Goal: Information Seeking & Learning: Learn about a topic

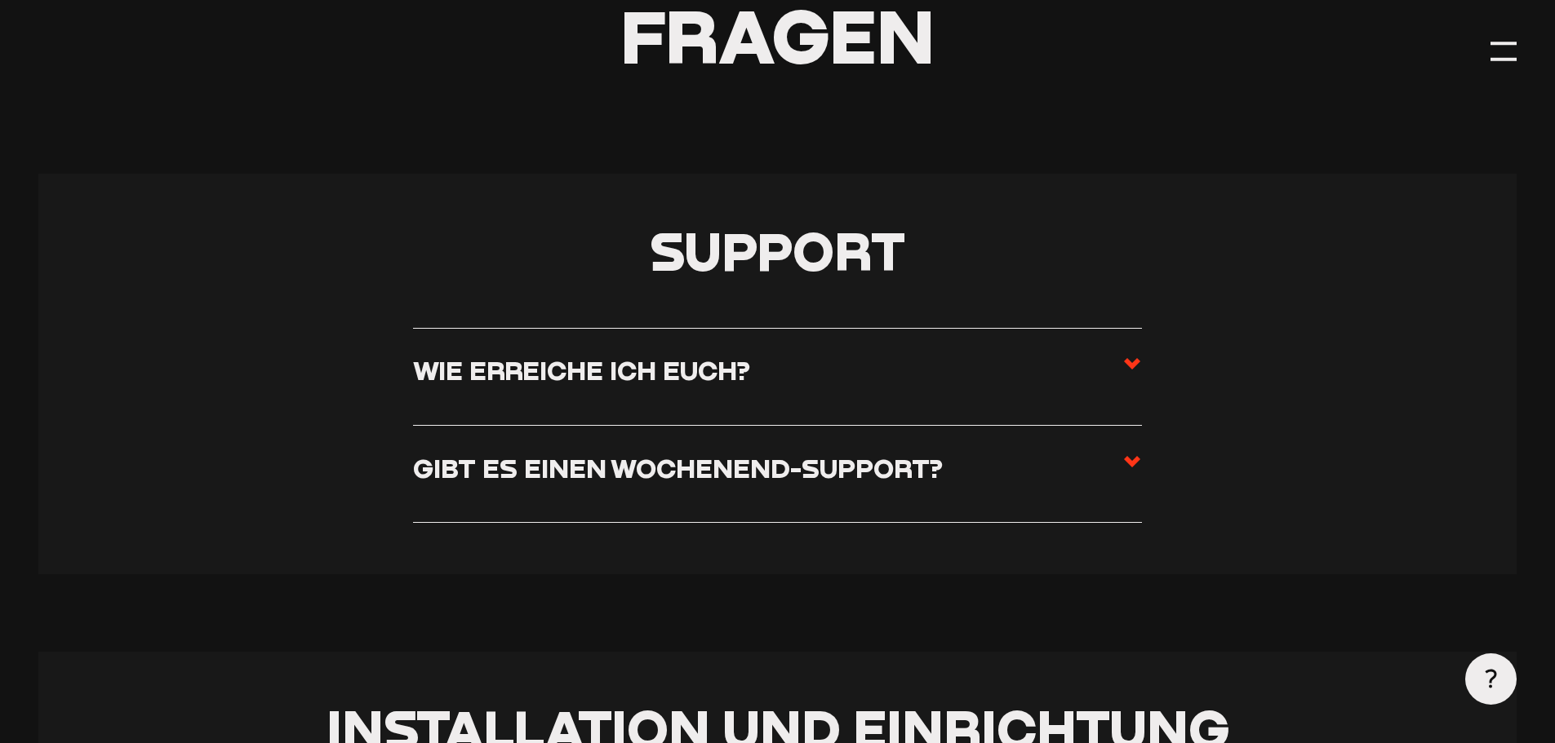
scroll to position [326, 0]
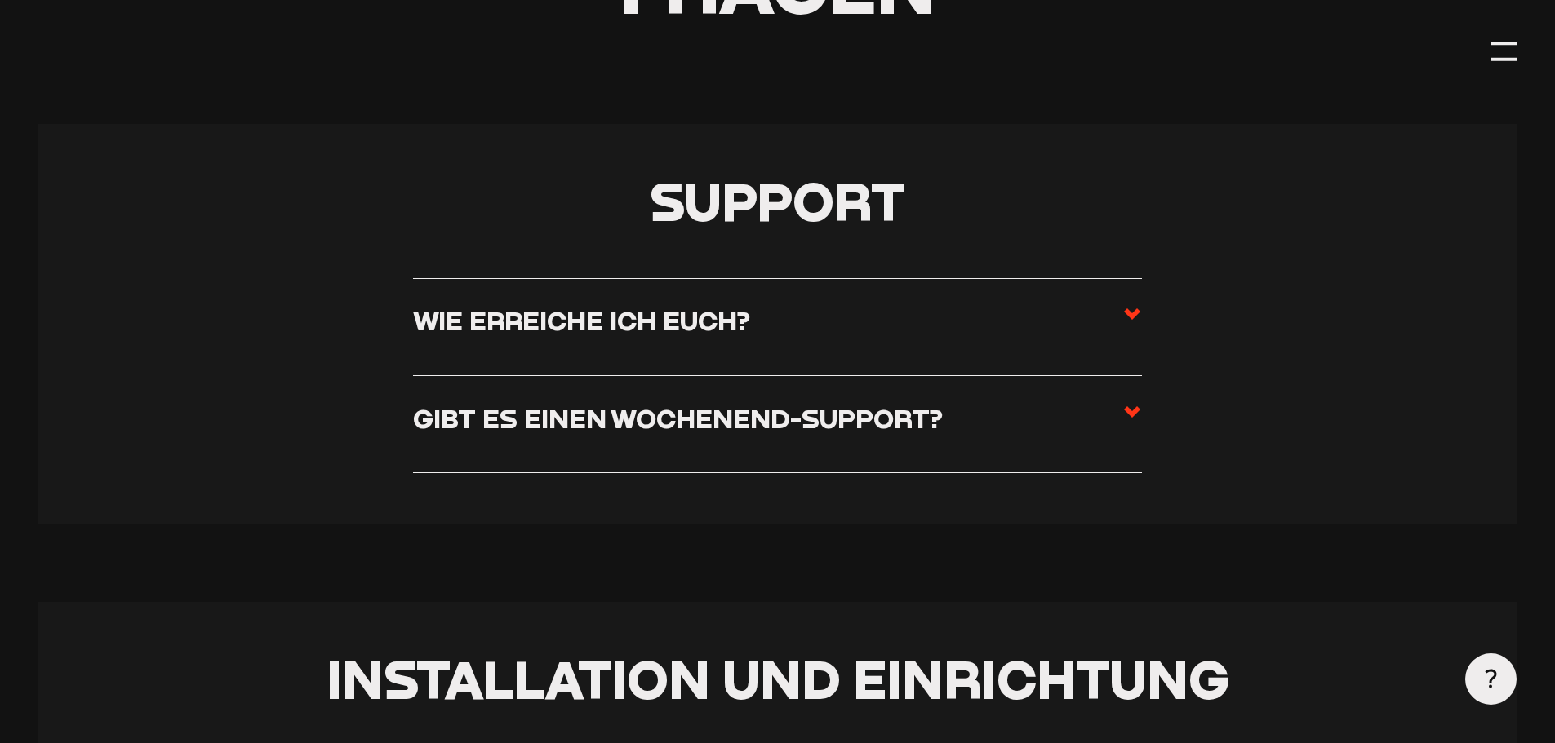
click at [608, 341] on label "Wie erreiche ich euch?" at bounding box center [777, 326] width 729 height 45
click at [0, 0] on input "Wie erreiche ich euch?" at bounding box center [0, 0] width 0 height 0
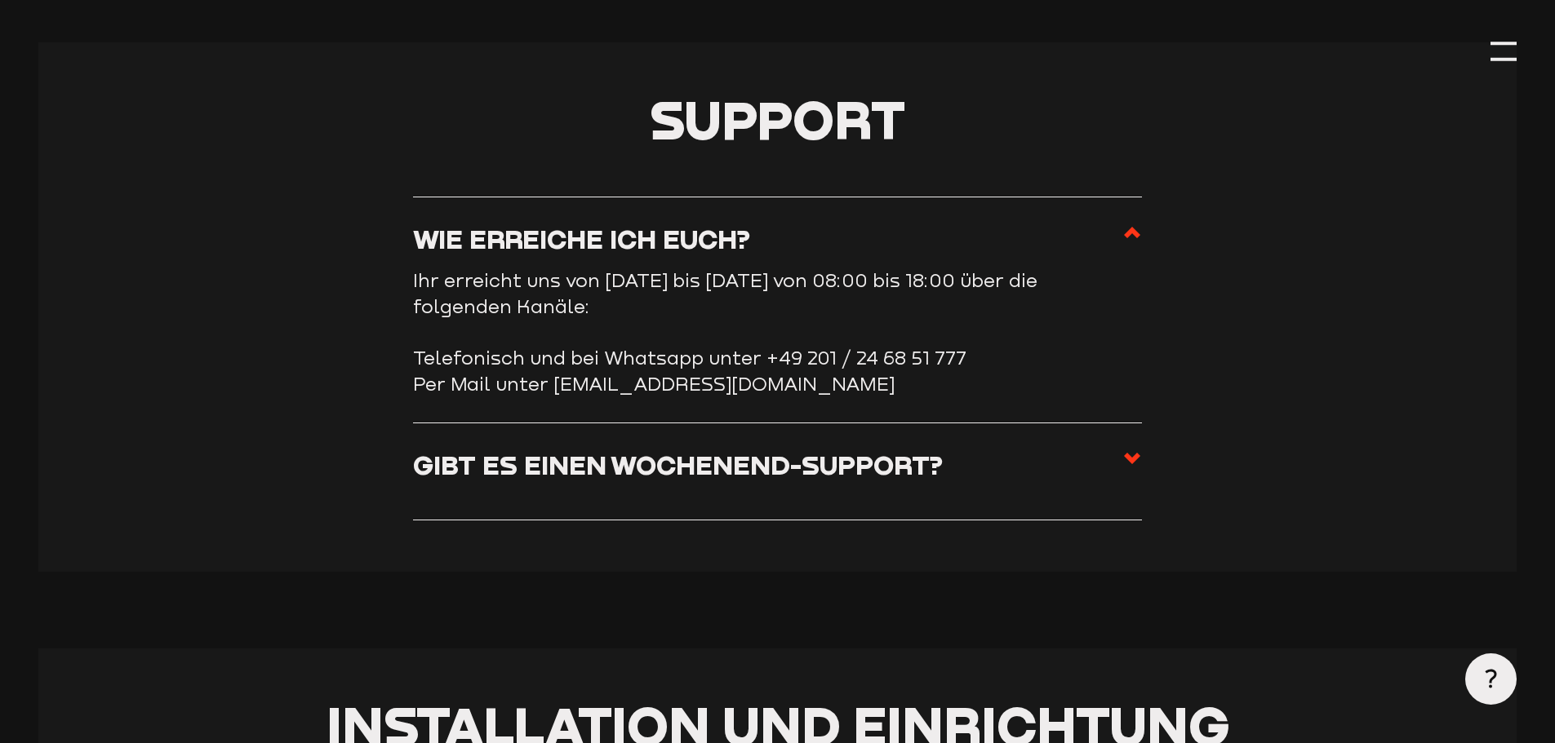
click at [619, 222] on li "Wie erreiche ich euch? Ihr erreicht uns von [DATE] bis [DATE] von 08:00 bis 18:…" at bounding box center [777, 310] width 729 height 227
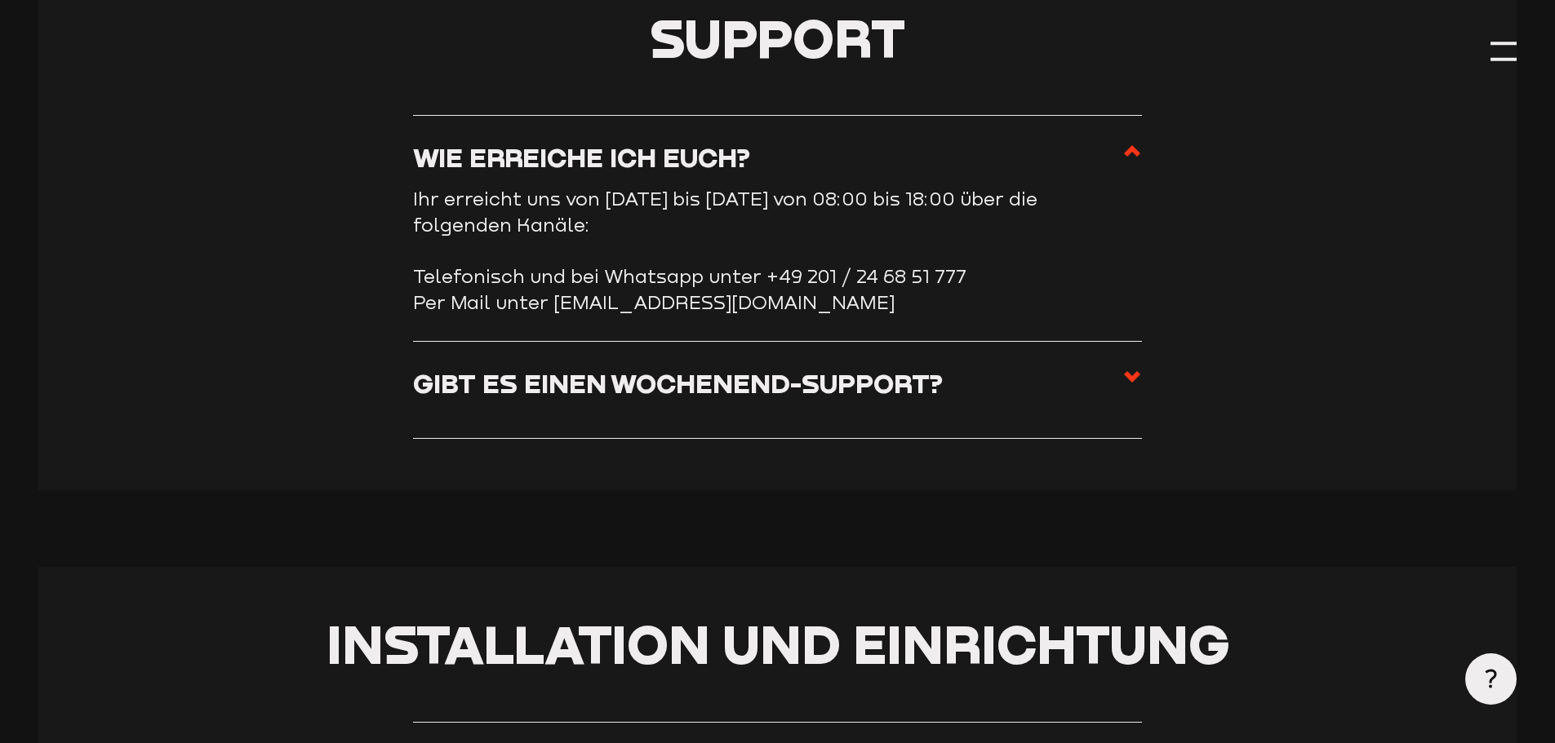
click at [1106, 158] on label "Wie erreiche ich euch?" at bounding box center [777, 163] width 729 height 45
click at [0, 0] on input "Wie erreiche ich euch?" at bounding box center [0, 0] width 0 height 0
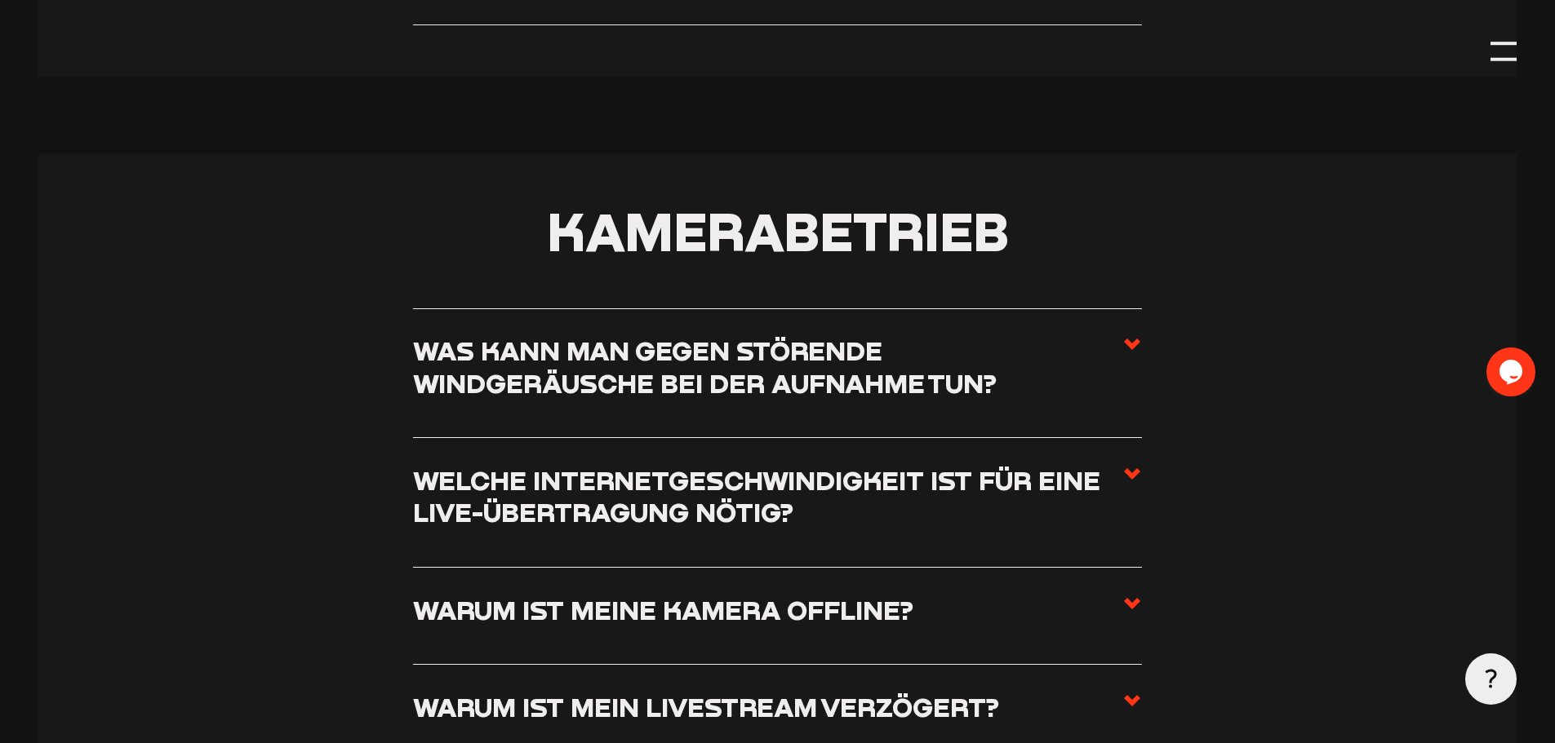
scroll to position [1877, 0]
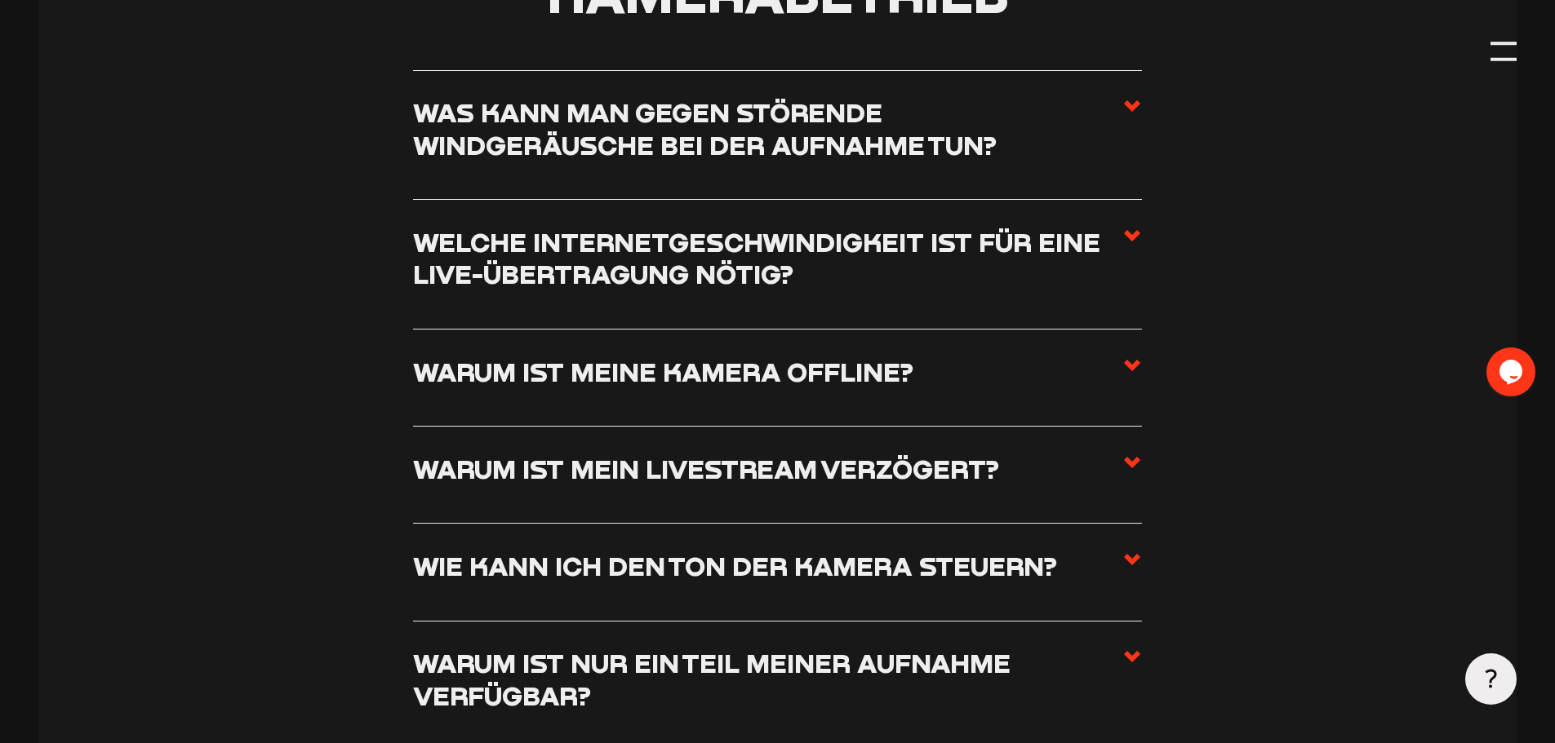
click at [763, 357] on li "Warum ist meine Kamera offline? Sollte eure Kamera als offline angezeigt werden…" at bounding box center [777, 378] width 729 height 97
drag, startPoint x: 766, startPoint y: 375, endPoint x: 782, endPoint y: 374, distance: 16.3
click at [766, 375] on h3 "Warum ist meine Kamera offline?" at bounding box center [663, 372] width 500 height 32
click at [0, 0] on input "Warum ist meine Kamera offline?" at bounding box center [0, 0] width 0 height 0
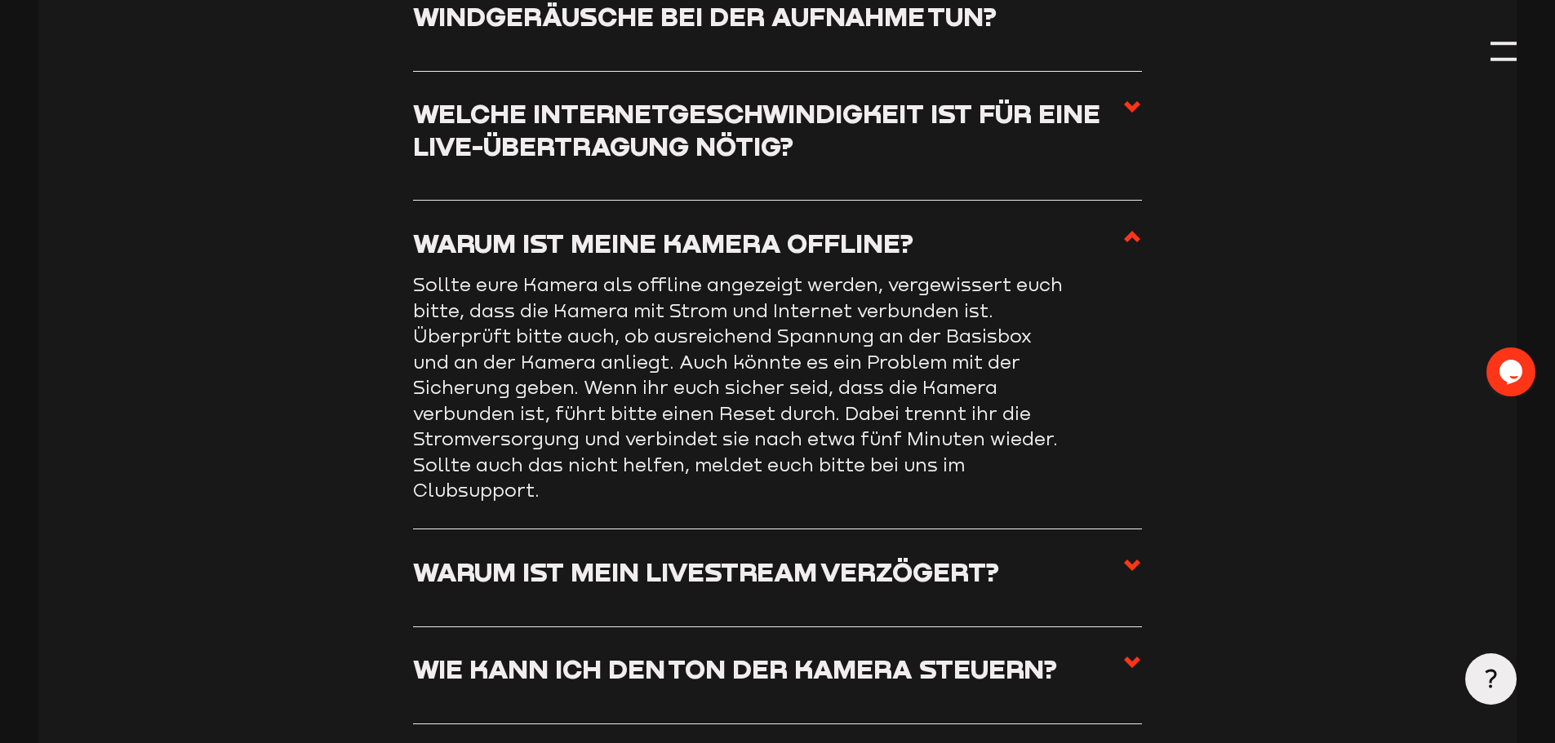
scroll to position [1911, 0]
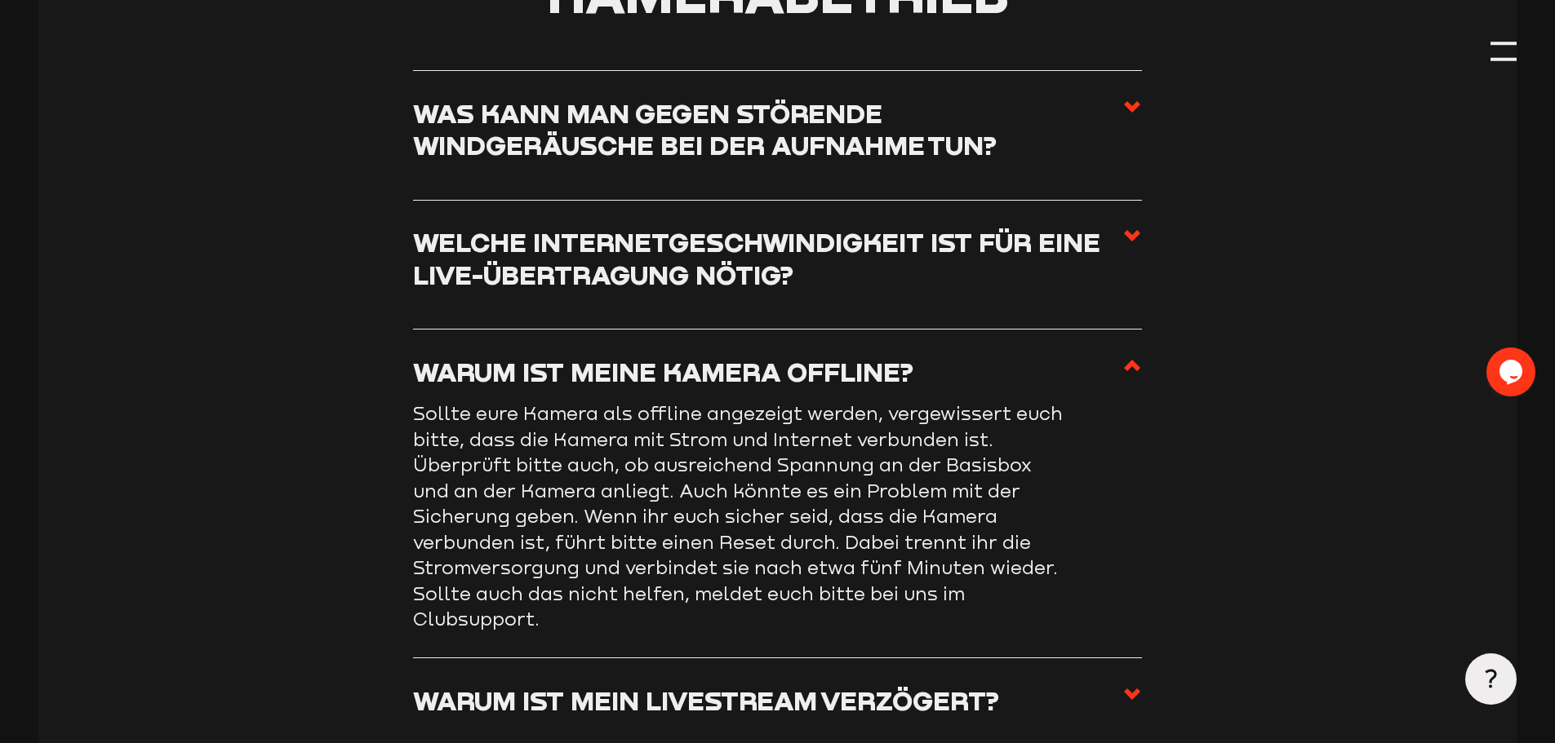
click at [1018, 367] on label "Warum ist meine Kamera offline?" at bounding box center [777, 378] width 729 height 45
click at [0, 0] on input "Warum ist meine Kamera offline?" at bounding box center [0, 0] width 0 height 0
click at [1090, 366] on label "Warum ist meine Kamera offline?" at bounding box center [777, 378] width 729 height 45
click at [0, 0] on input "Warum ist meine Kamera offline?" at bounding box center [0, 0] width 0 height 0
click at [1138, 366] on icon at bounding box center [1132, 366] width 20 height 20
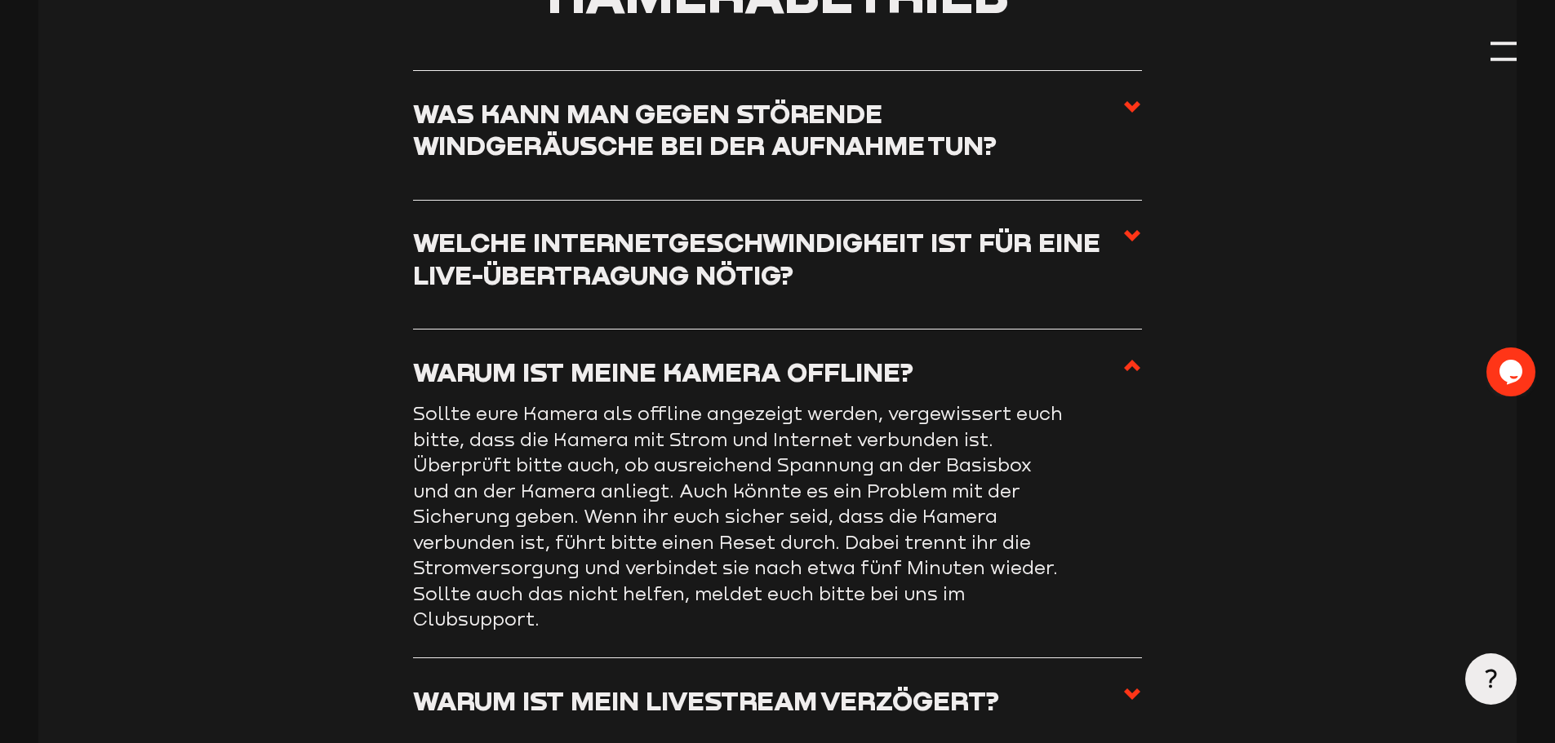
click at [0, 0] on input "Warum ist meine Kamera offline?" at bounding box center [0, 0] width 0 height 0
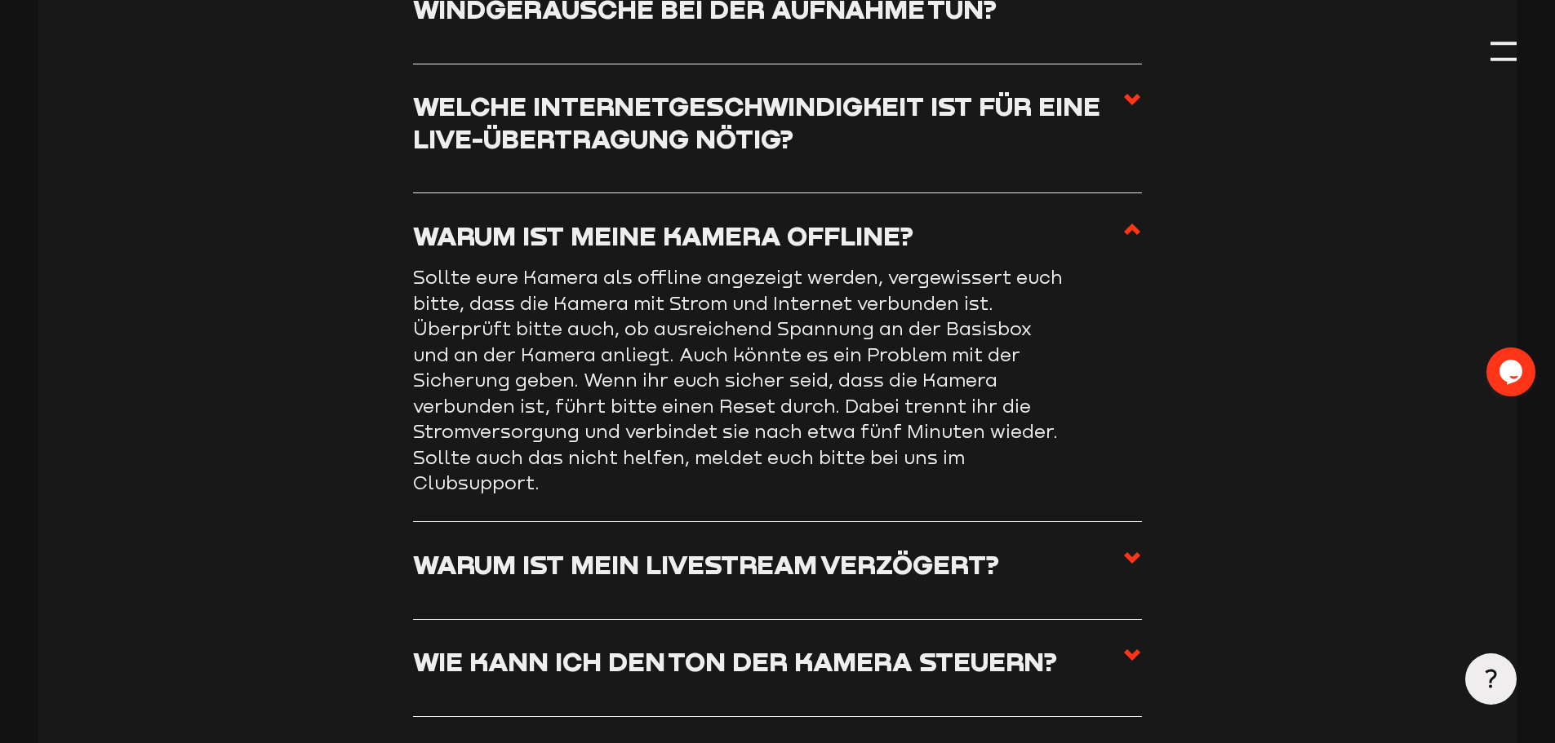
scroll to position [2156, 0]
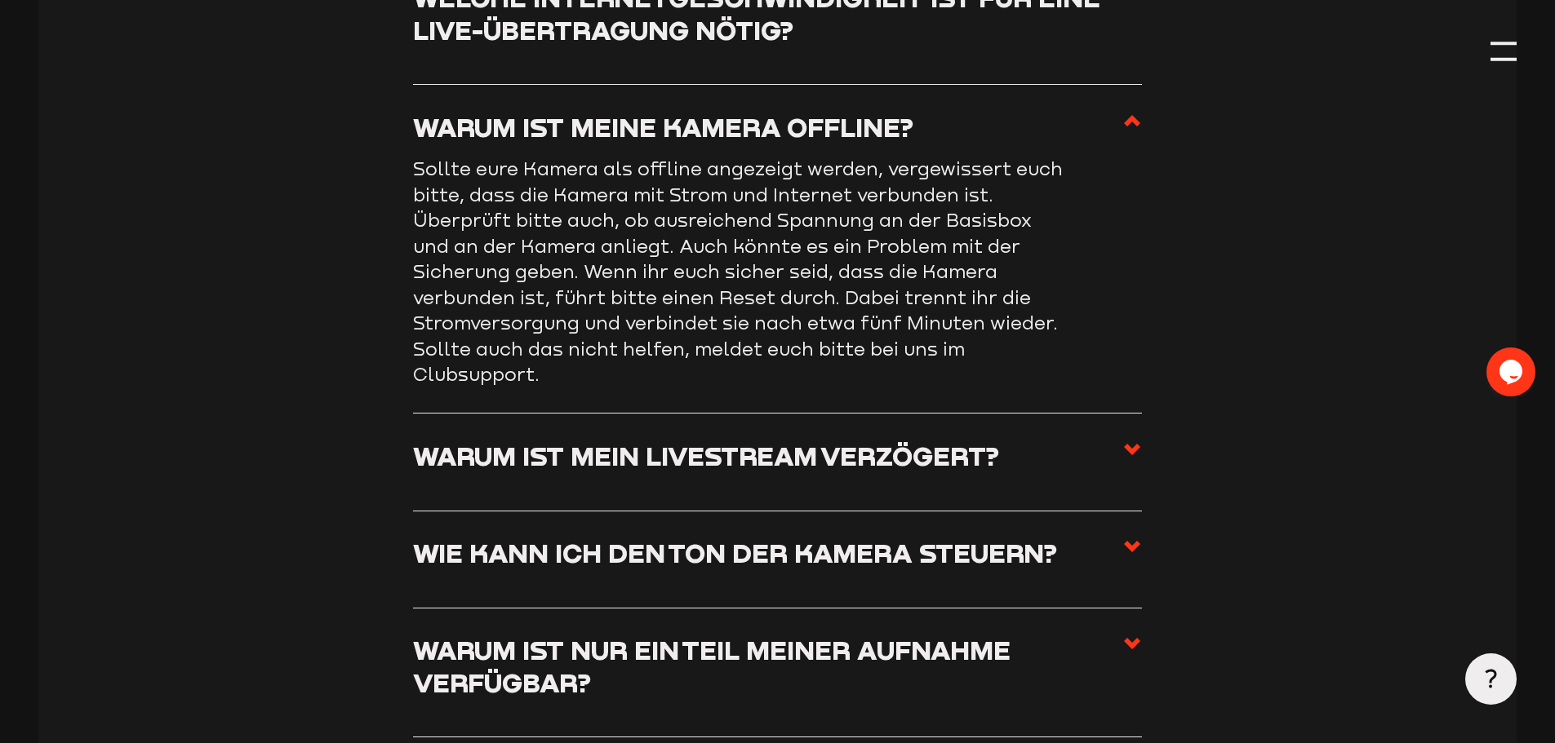
click at [1146, 455] on section "Kamerabetrieb Was kann man gegen störende Windgeräusche bei der Aufnahme tun? W…" at bounding box center [776, 473] width 1477 height 1604
click at [1141, 454] on icon at bounding box center [1132, 450] width 20 height 20
click at [0, 0] on input "Warum ist mein Livestream verzögert?" at bounding box center [0, 0] width 0 height 0
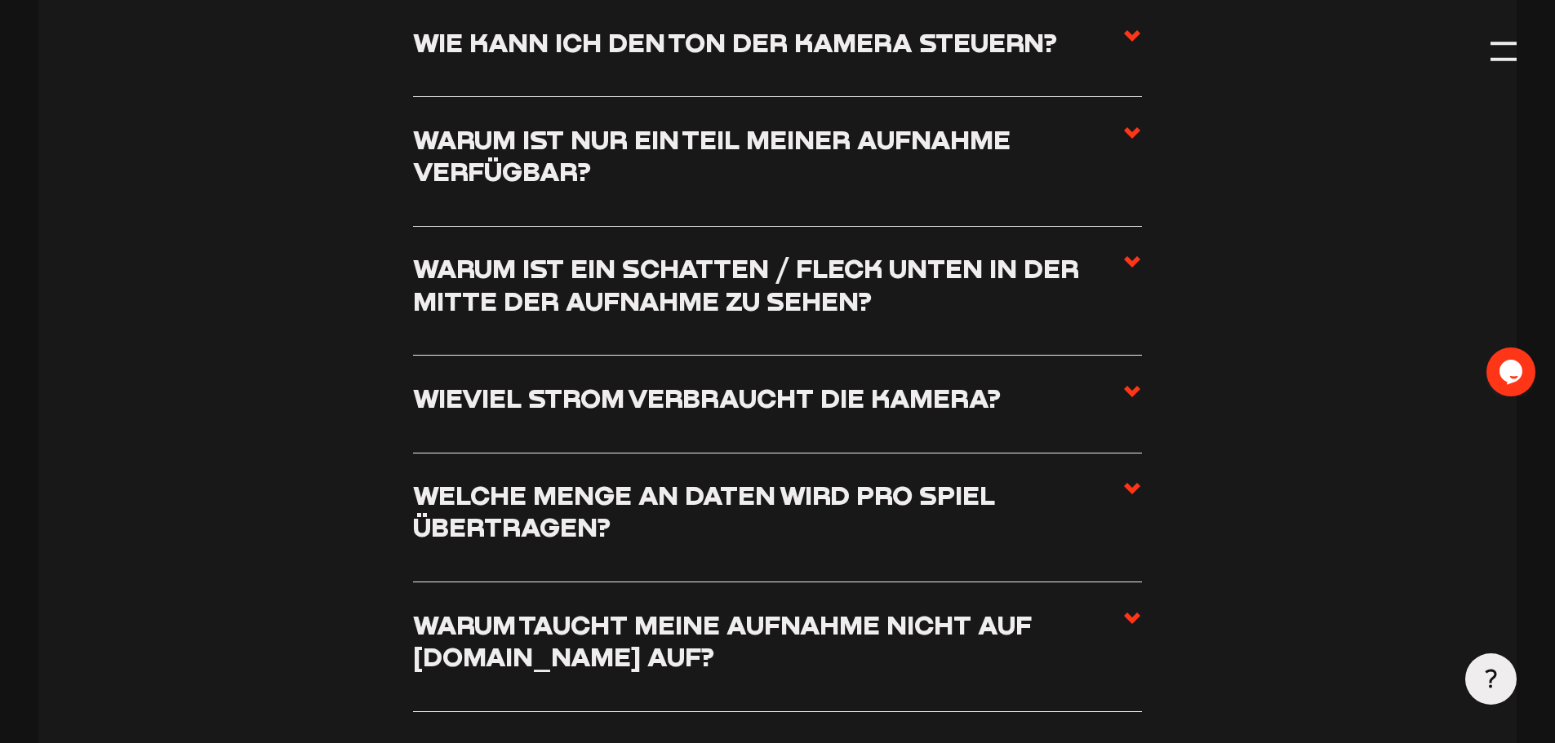
scroll to position [2646, 0]
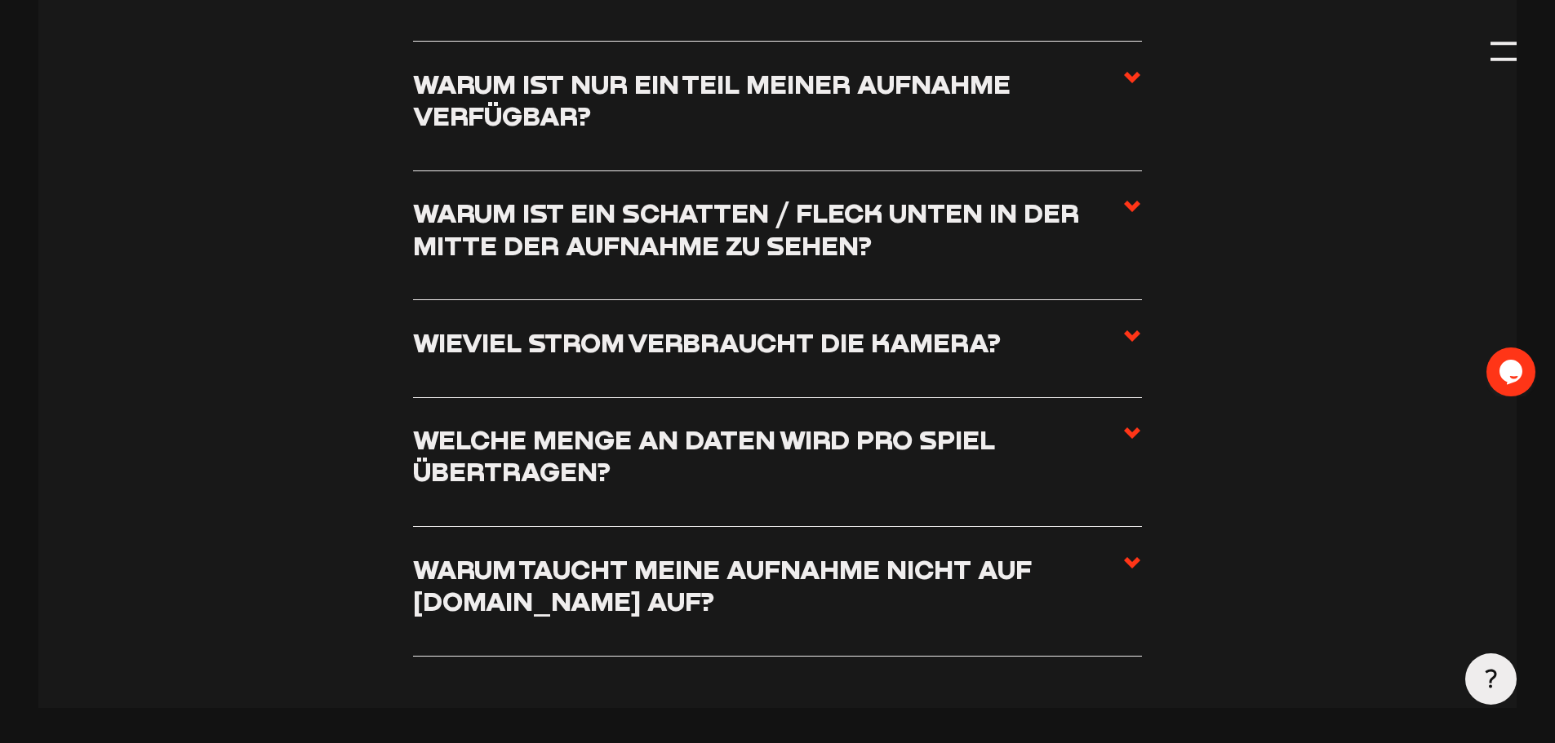
drag, startPoint x: 1093, startPoint y: 375, endPoint x: 1300, endPoint y: 438, distance: 216.6
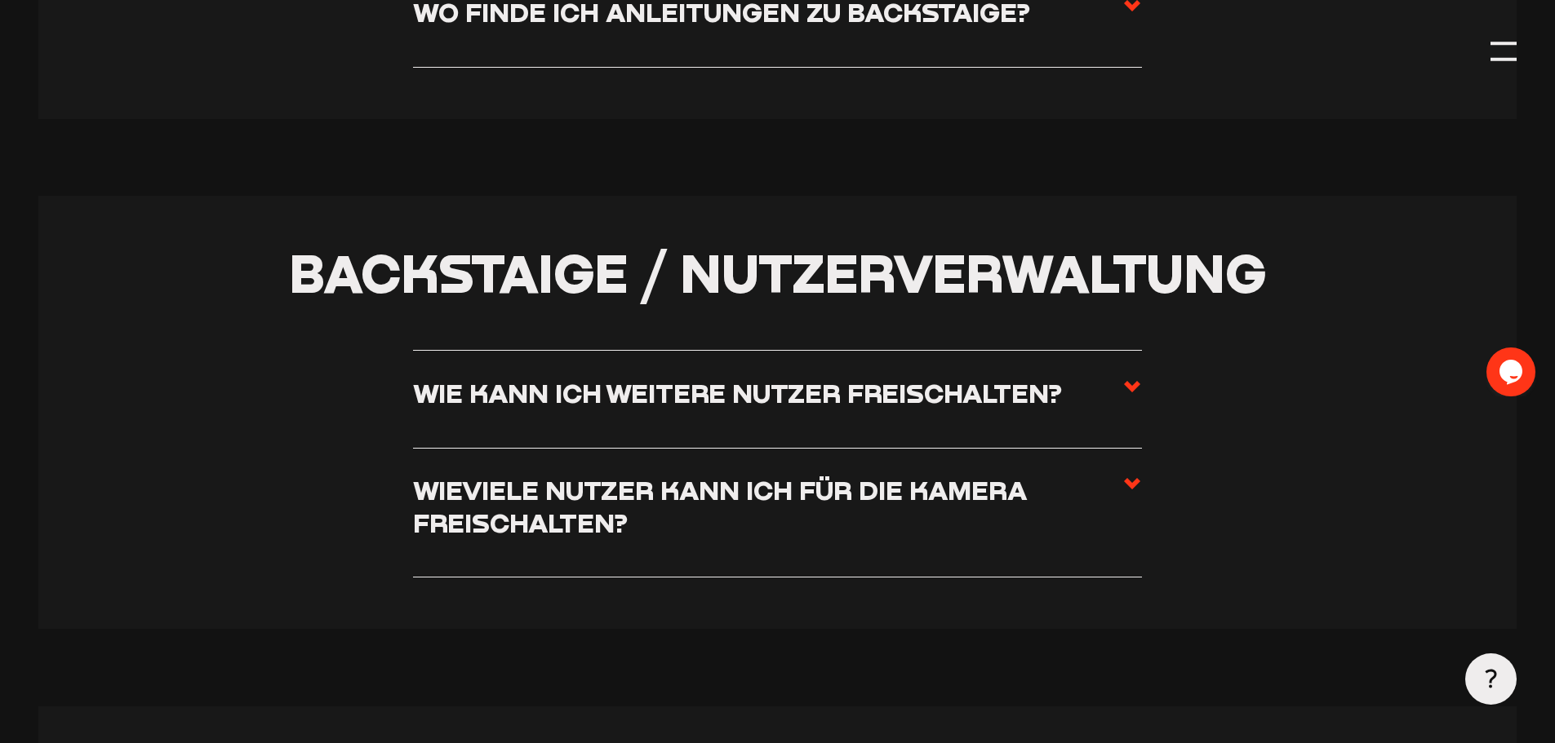
scroll to position [3625, 0]
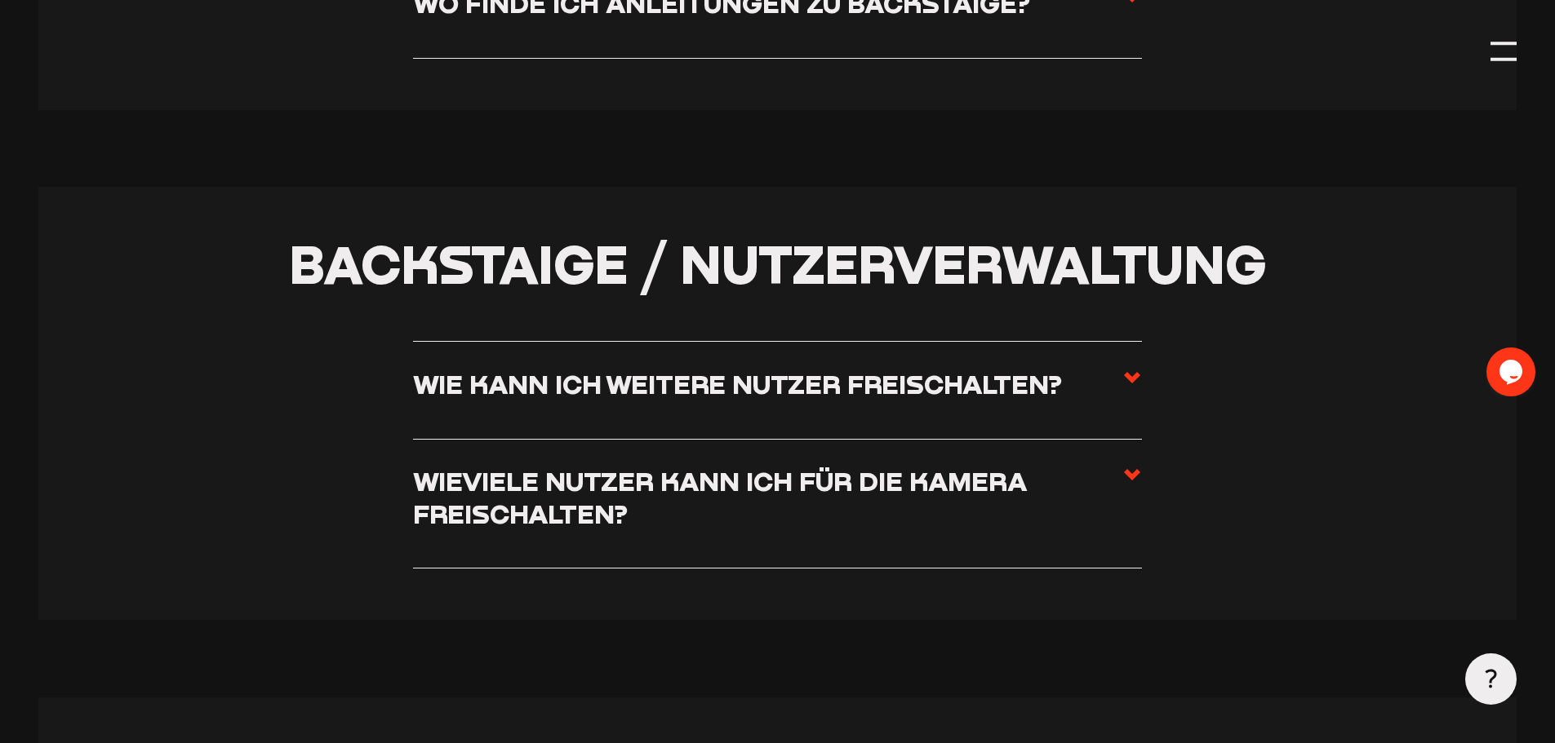
click at [1112, 463] on li "Wieviele Nutzer kann ich für die Kamera freischalten? Ihr könnt im Backstaige b…" at bounding box center [777, 505] width 729 height 130
click at [1117, 478] on h3 "Wieviele Nutzer kann ich für die Kamera freischalten?" at bounding box center [767, 497] width 709 height 64
click at [0, 0] on input "Wieviele Nutzer kann ich für die Kamera freischalten?" at bounding box center [0, 0] width 0 height 0
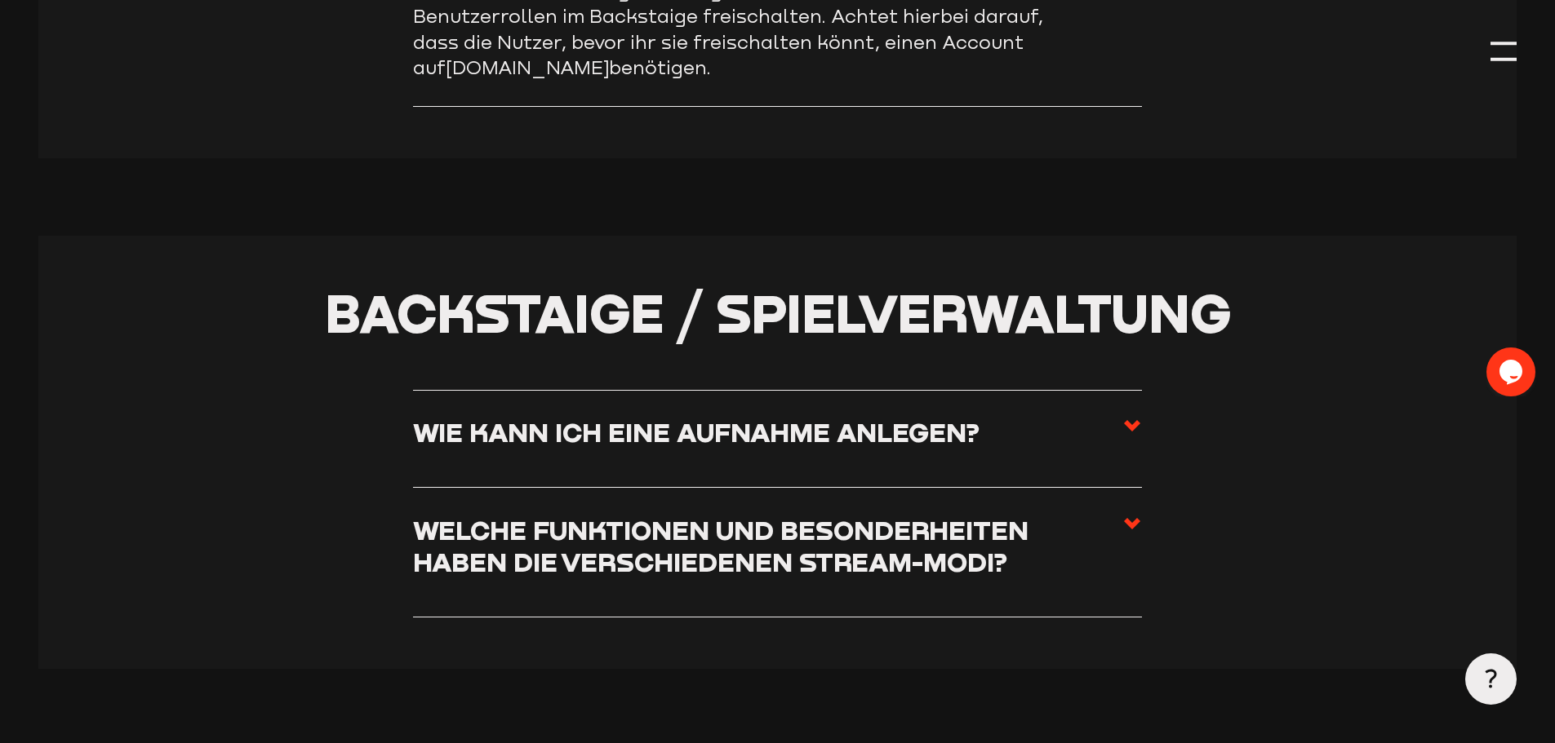
scroll to position [4041, 0]
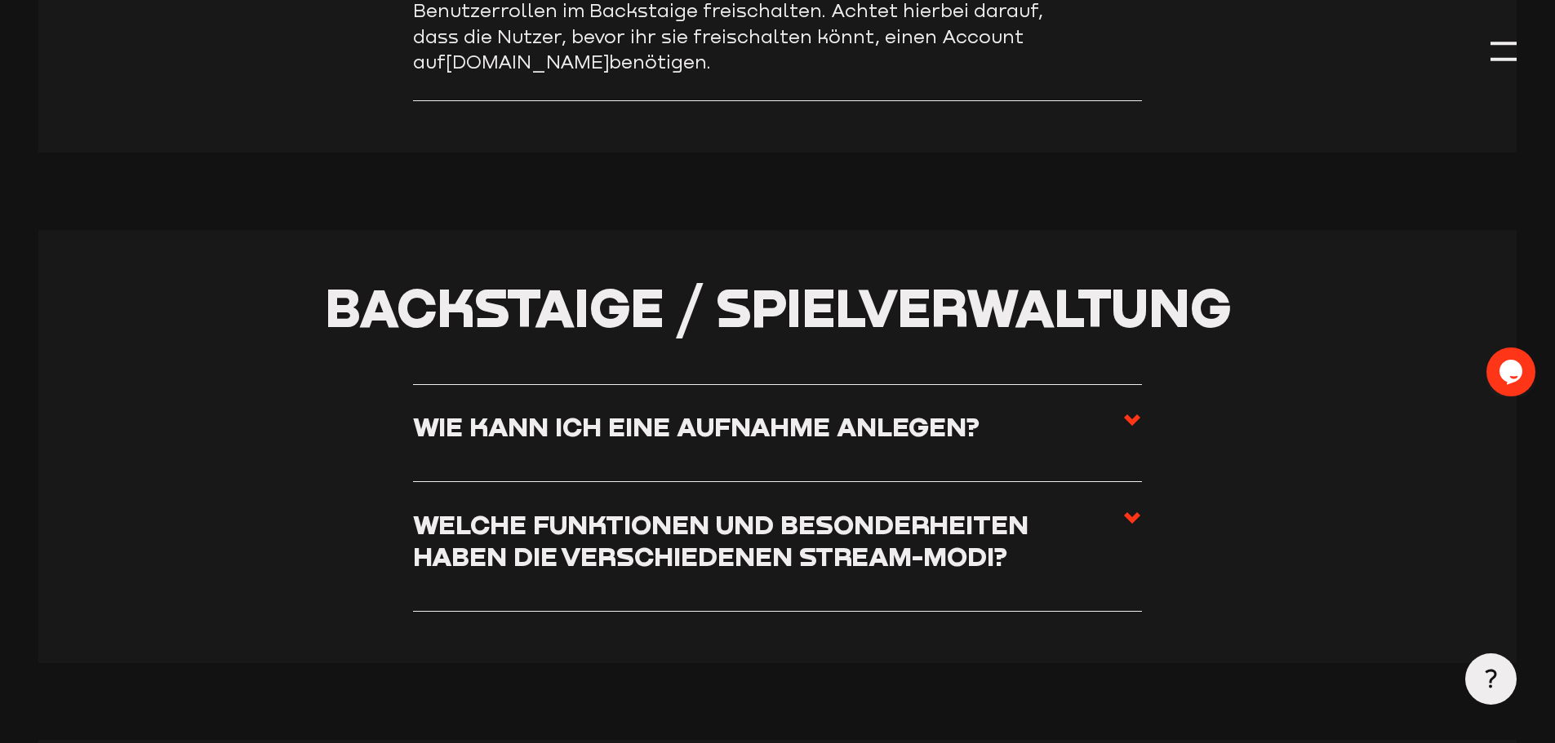
click at [1121, 426] on label "Wie kann ich eine Aufnahme anlegen?" at bounding box center [777, 432] width 729 height 45
click at [0, 0] on input "Wie kann ich eine Aufnahme anlegen?" at bounding box center [0, 0] width 0 height 0
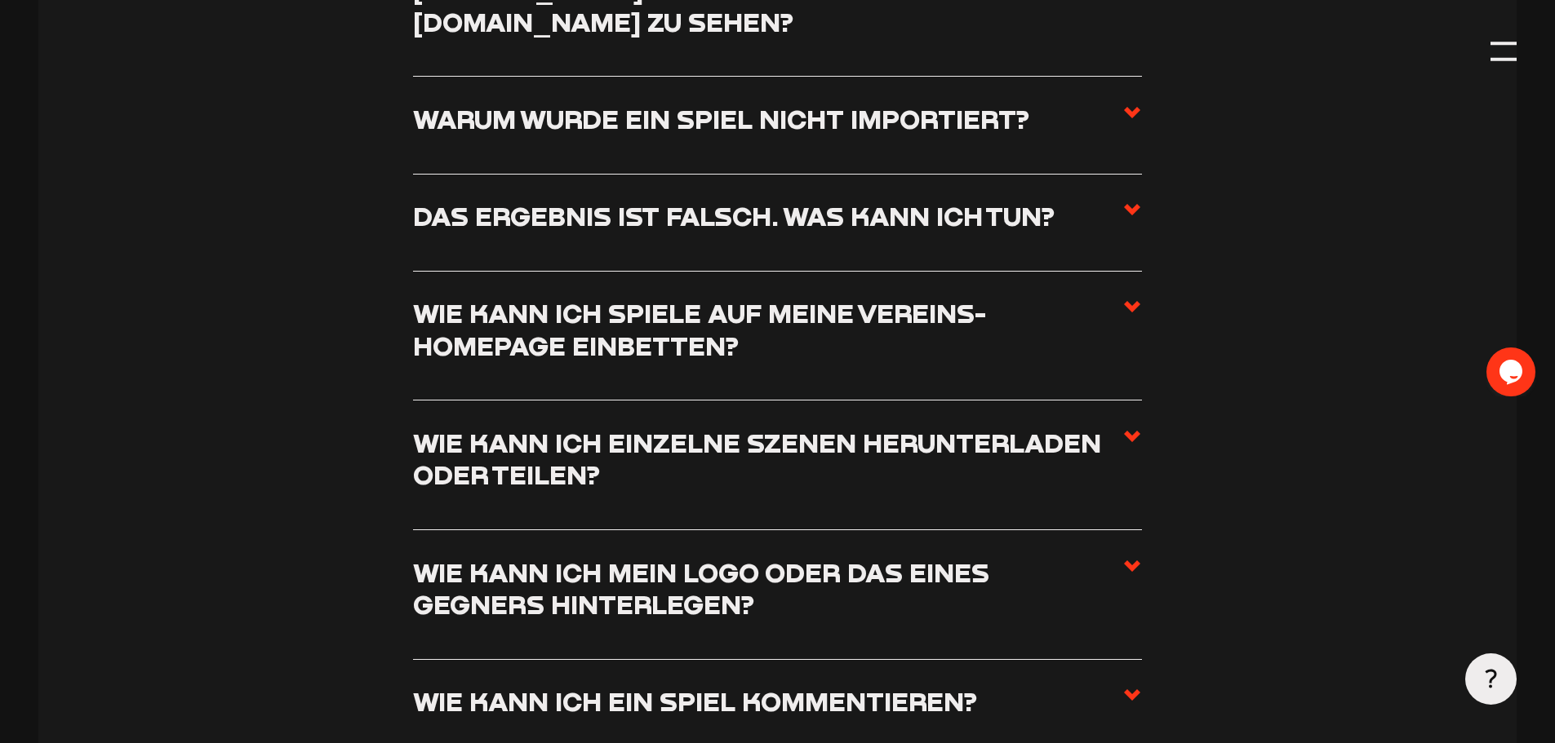
scroll to position [7551, 0]
click at [1079, 228] on label "Das Ergebnis ist falsch. Was kann ich tun?" at bounding box center [777, 221] width 729 height 45
click at [0, 0] on input "Das Ergebnis ist falsch. Was kann ich tun?" at bounding box center [0, 0] width 0 height 0
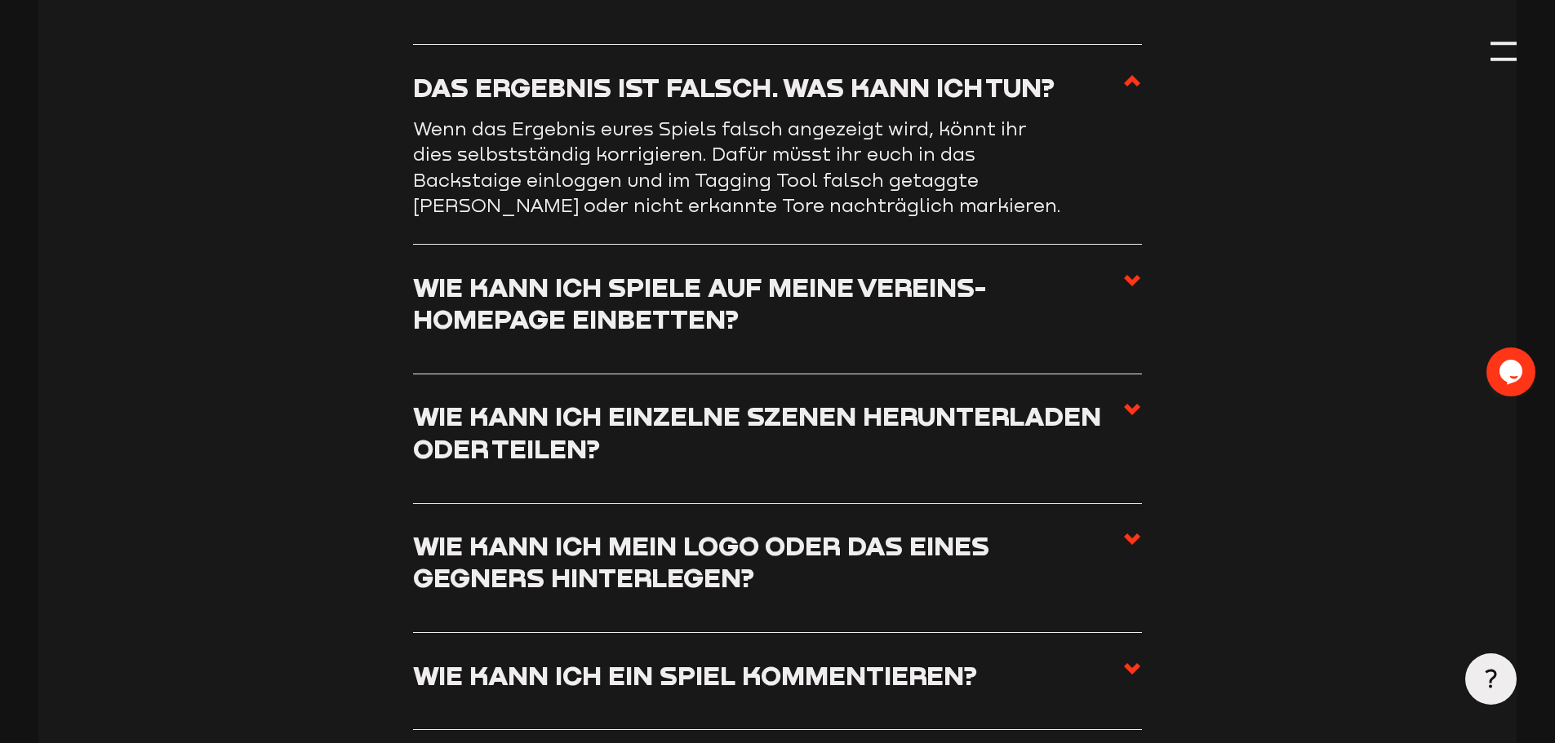
scroll to position [7422, 0]
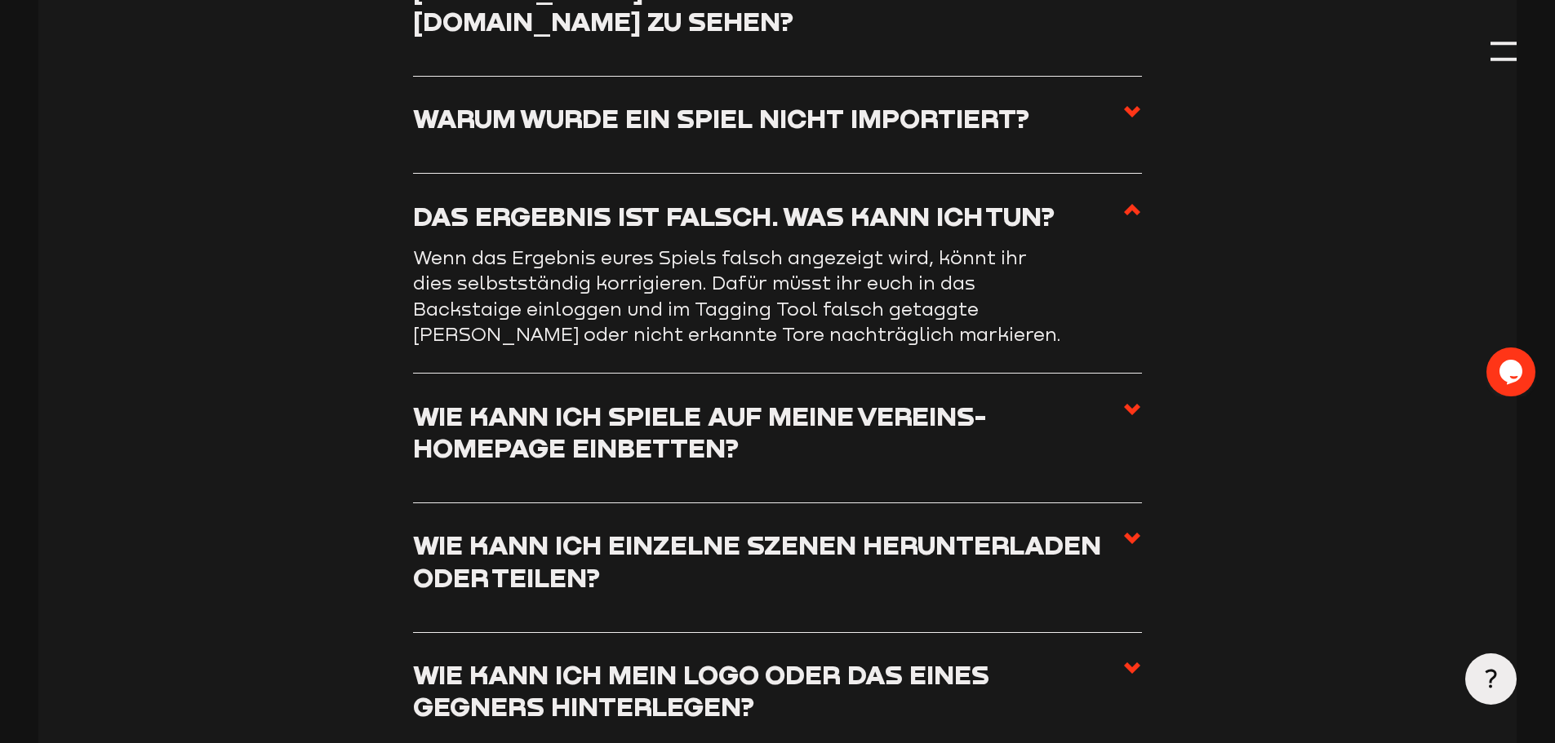
click at [1129, 220] on icon at bounding box center [1132, 210] width 20 height 20
click at [0, 0] on input "Das Ergebnis ist falsch. Was kann ich tun?" at bounding box center [0, 0] width 0 height 0
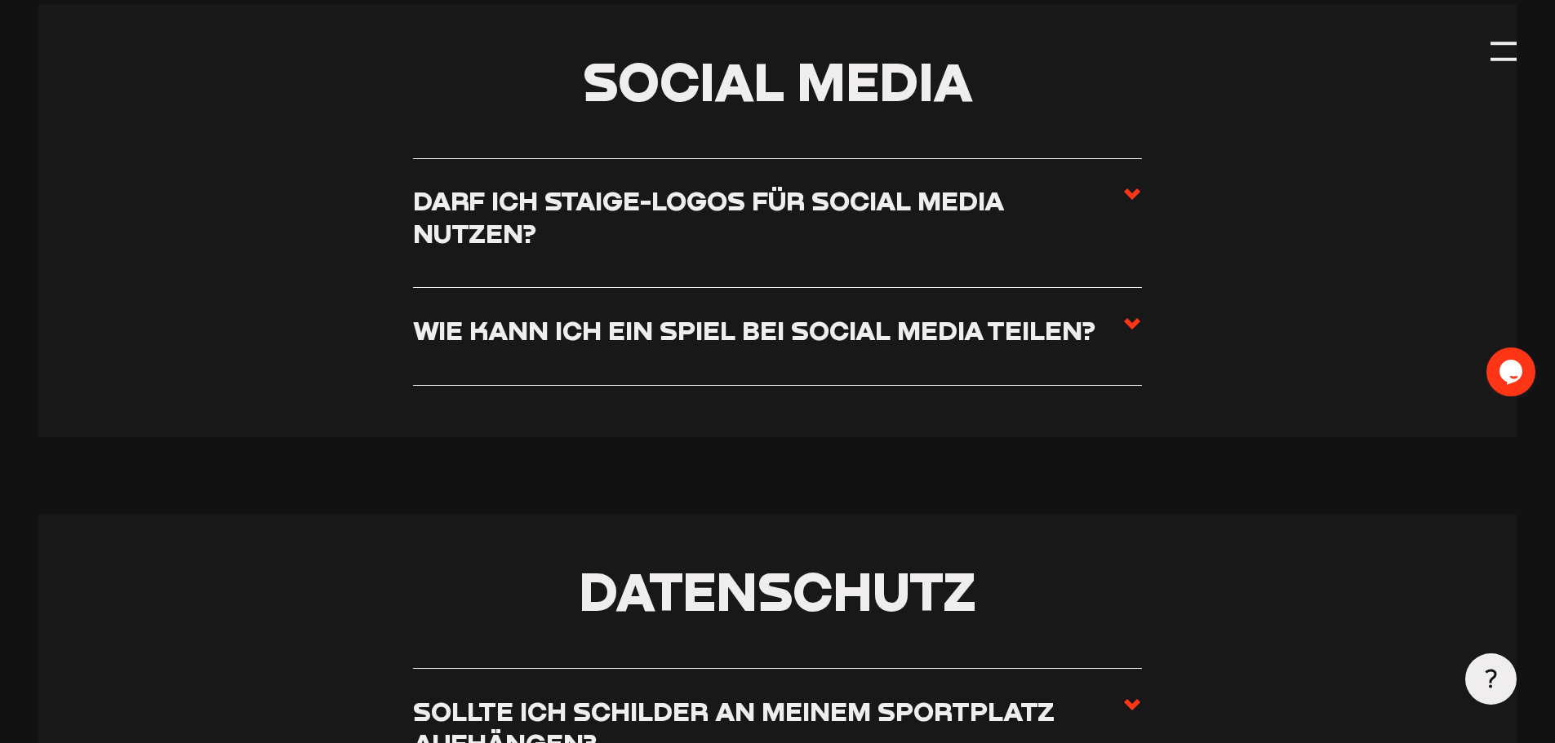
scroll to position [9054, 0]
